Goal: Find specific page/section: Find specific page/section

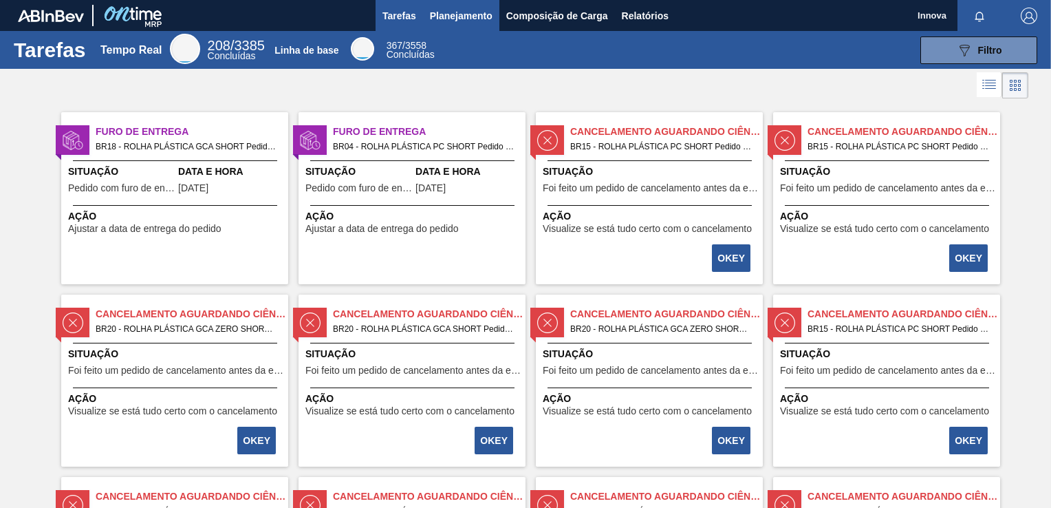
click at [471, 6] on button "Planejamento" at bounding box center [461, 15] width 76 height 31
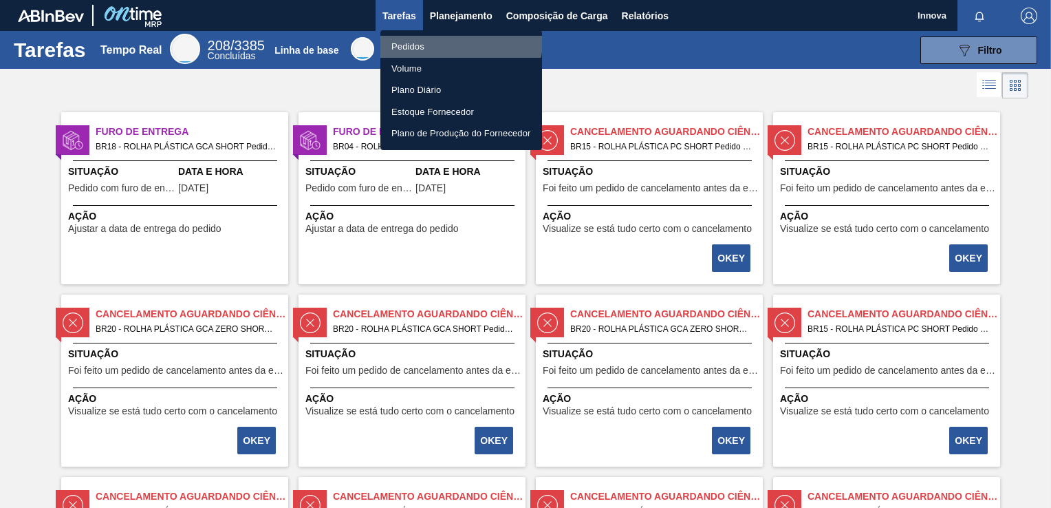
click at [421, 38] on li "Pedidos" at bounding box center [461, 47] width 162 height 22
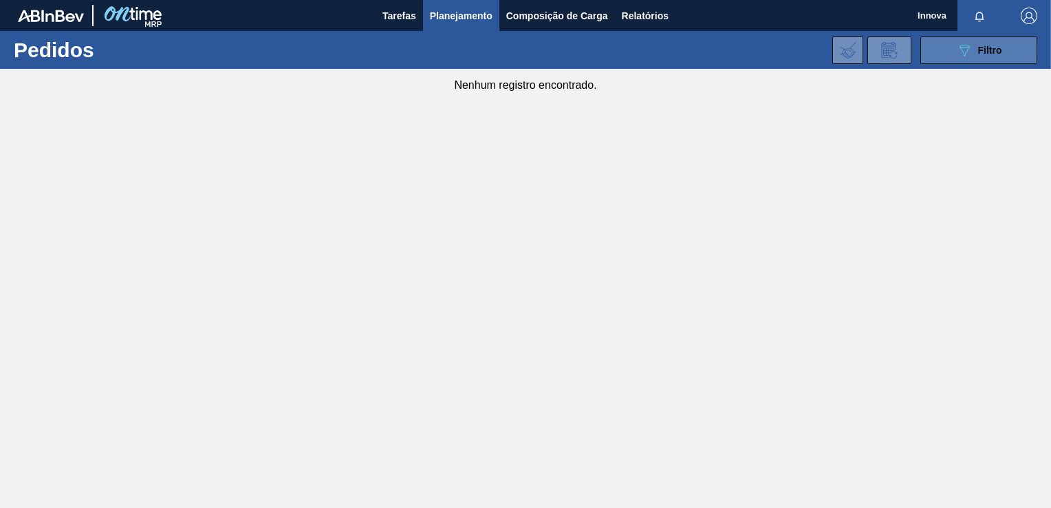
click at [979, 56] on div "089F7B8B-B2A5-4AFE-B5C0-19BA573D28AC Filtro" at bounding box center [979, 50] width 46 height 17
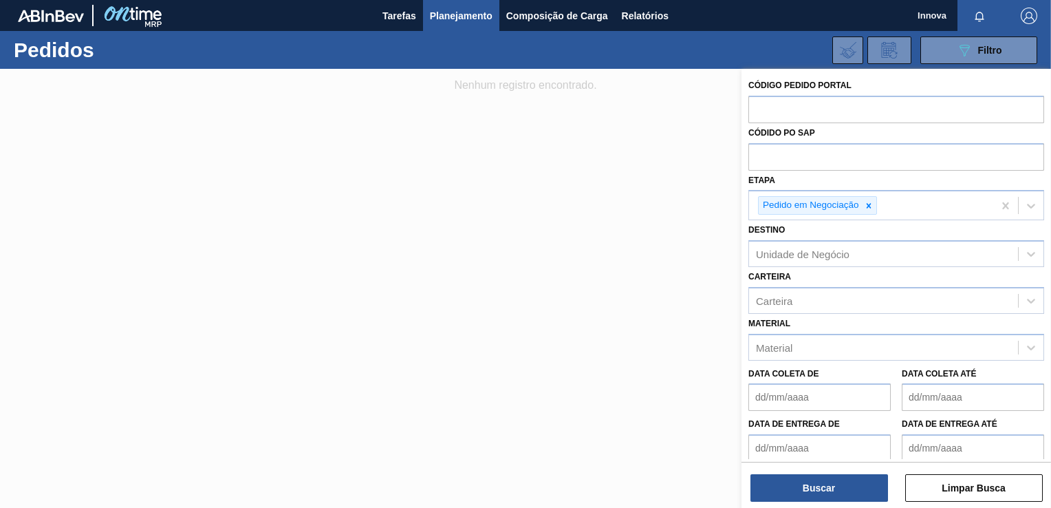
click at [832, 505] on div "Código Pedido Portal Códido PO SAP Etapa Pedido em Negociação Destino Unidade d…" at bounding box center [897, 290] width 310 height 442
click at [832, 498] on button "Buscar" at bounding box center [820, 488] width 138 height 28
